Goal: Transaction & Acquisition: Purchase product/service

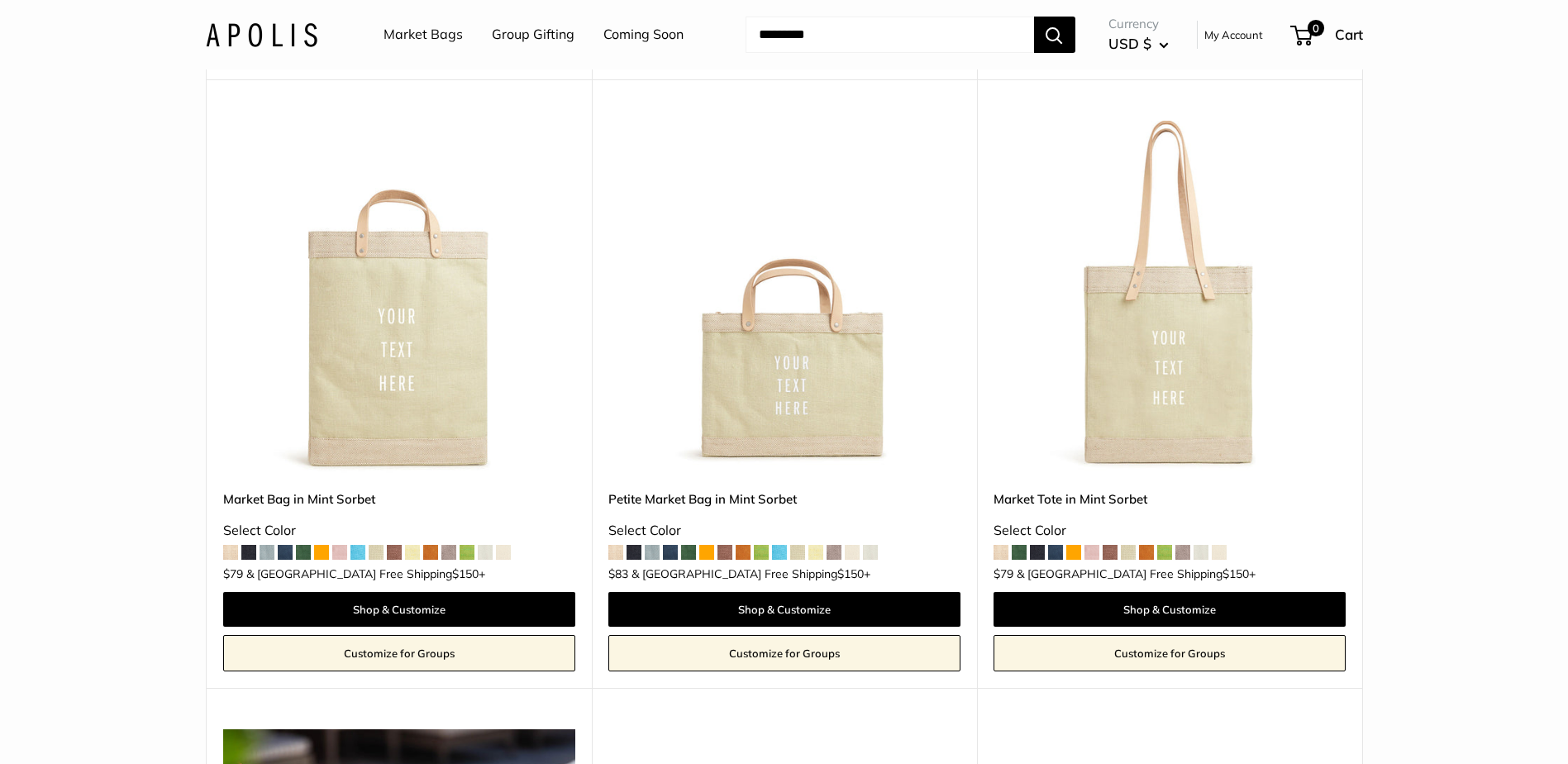
scroll to position [1654, 0]
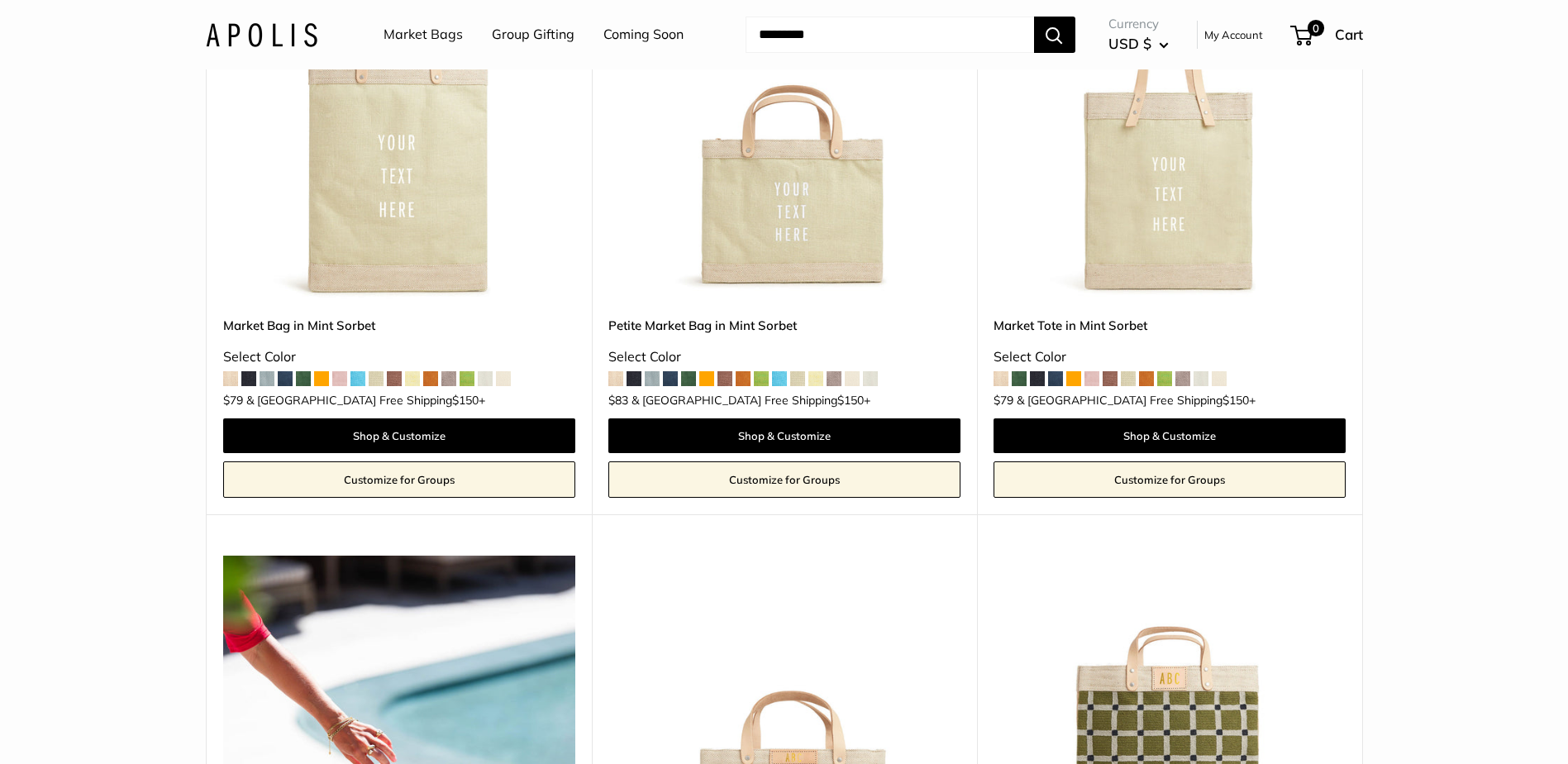
click at [0, 0] on img at bounding box center [0, 0] width 0 height 0
